Goal: Transaction & Acquisition: Purchase product/service

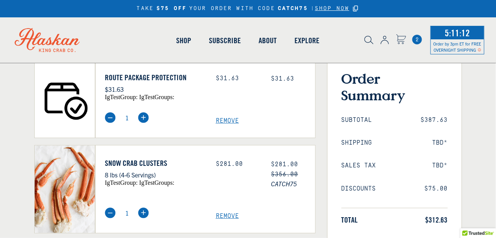
select select "40826420691023"
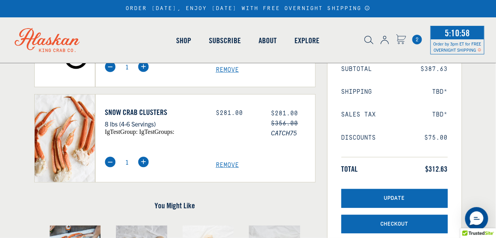
scroll to position [119, 0]
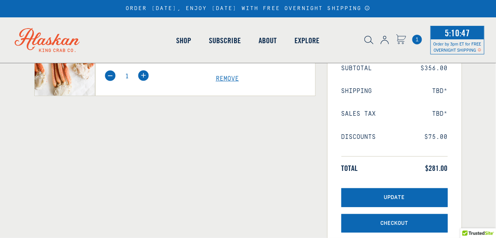
scroll to position [46, 0]
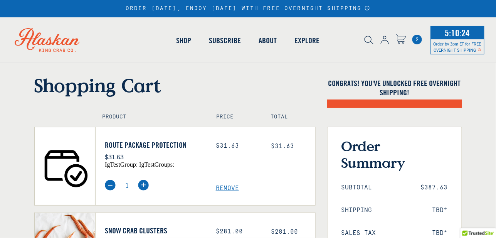
select select "40826420691023"
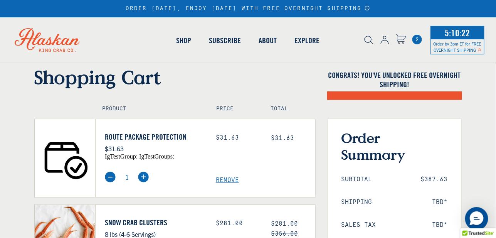
scroll to position [12, 0]
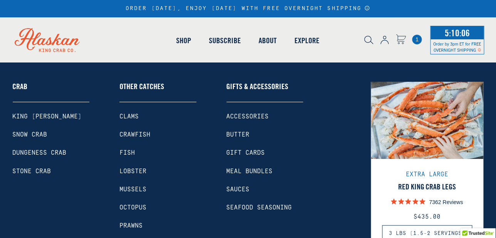
select select "40826420691023"
click at [241, 117] on link "Accessories" at bounding box center [265, 116] width 77 height 7
